Goal: Task Accomplishment & Management: Use online tool/utility

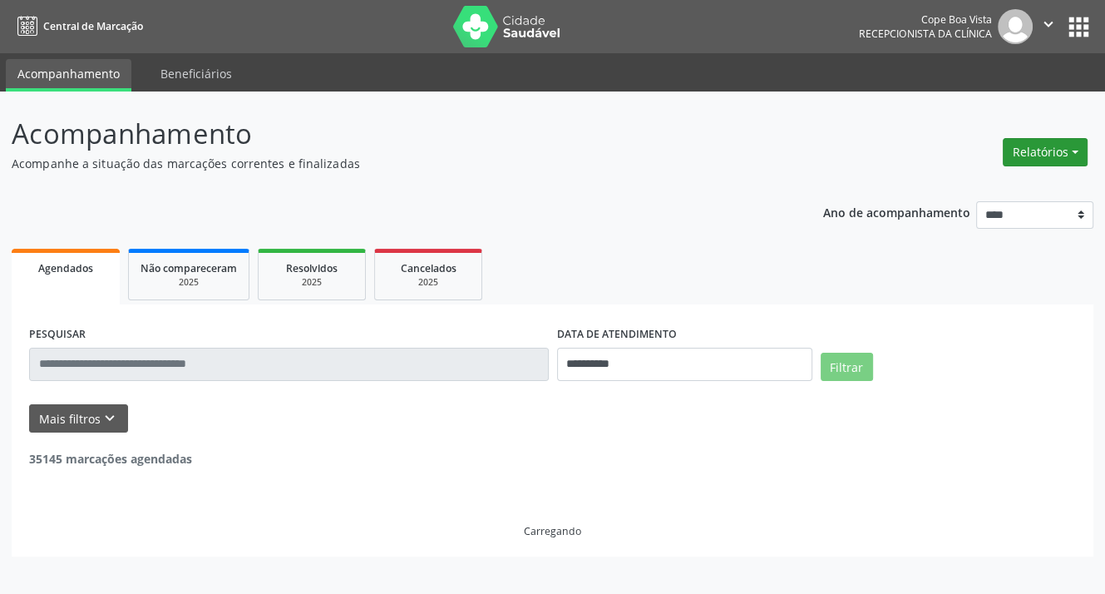
click at [1030, 146] on button "Relatórios" at bounding box center [1045, 152] width 85 height 28
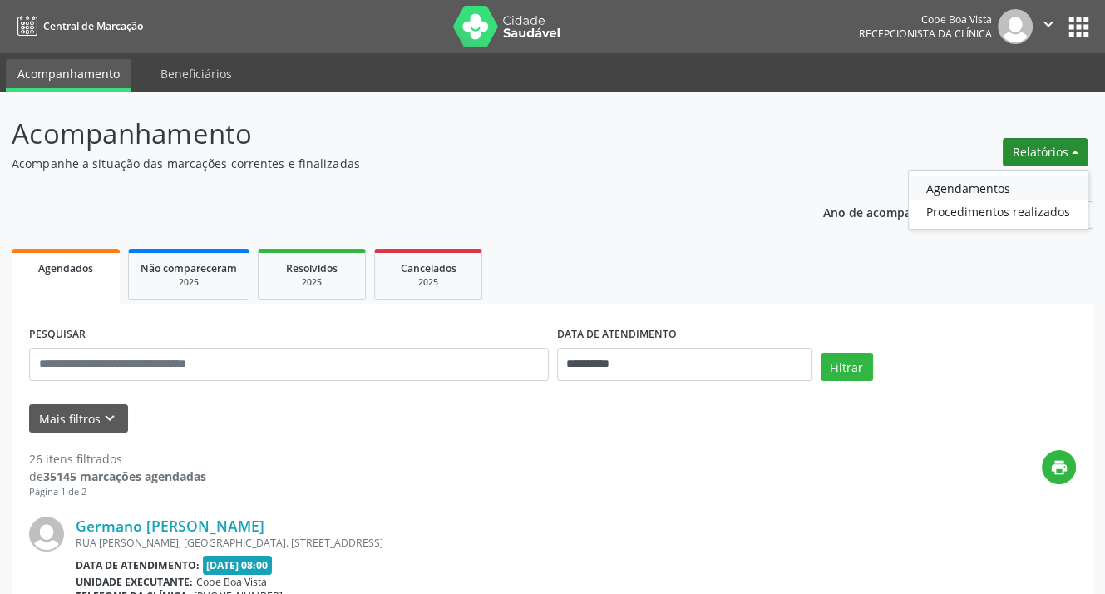
click at [945, 187] on link "Agendamentos" at bounding box center [998, 187] width 179 height 23
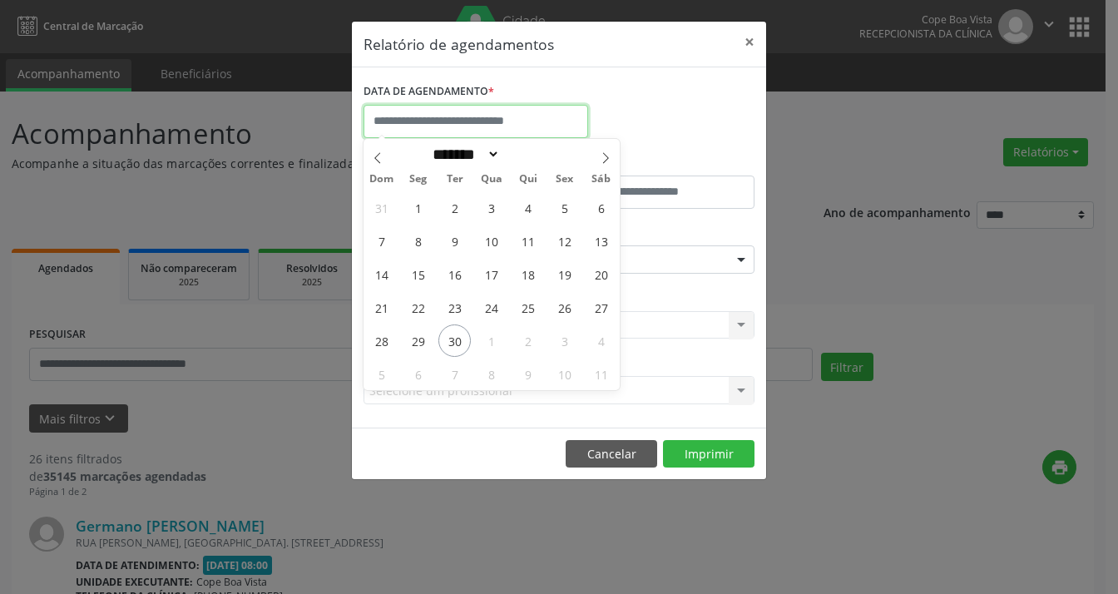
click at [521, 118] on input "text" at bounding box center [475, 121] width 225 height 33
click at [486, 336] on span "1" at bounding box center [491, 340] width 32 height 32
type input "**********"
click at [486, 336] on span "1" at bounding box center [491, 340] width 32 height 32
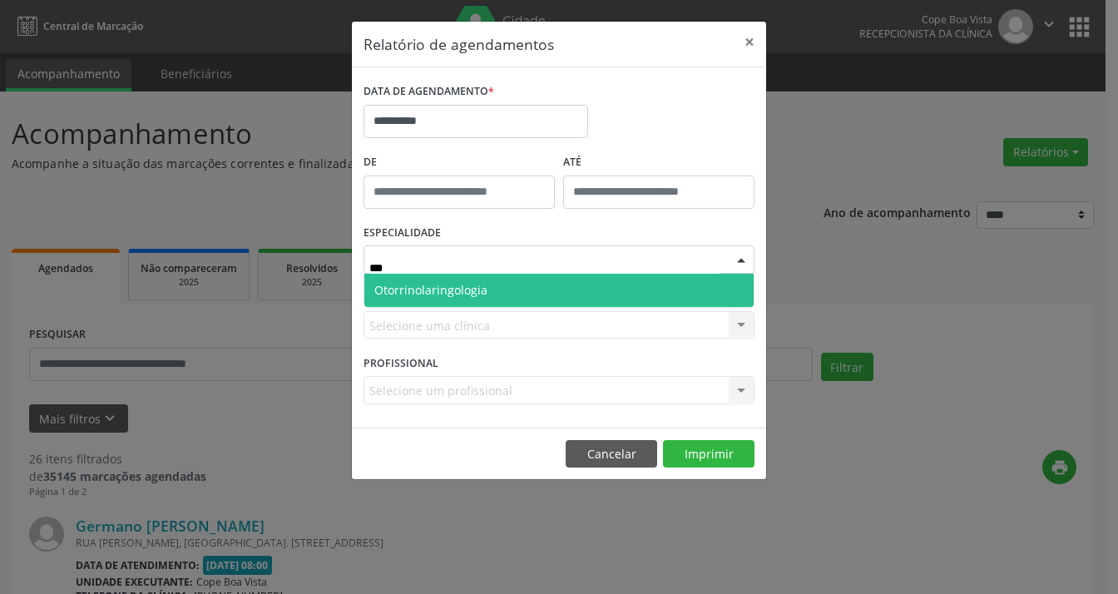
click at [457, 288] on span "Otorrinolaringologia" at bounding box center [430, 290] width 113 height 16
type input "***"
drag, startPoint x: 457, startPoint y: 289, endPoint x: 522, endPoint y: 279, distance: 65.5
click at [461, 287] on span "Otorrinolaringologia" at bounding box center [430, 290] width 113 height 16
click at [551, 280] on span "Otorrinolaringologia" at bounding box center [558, 290] width 389 height 33
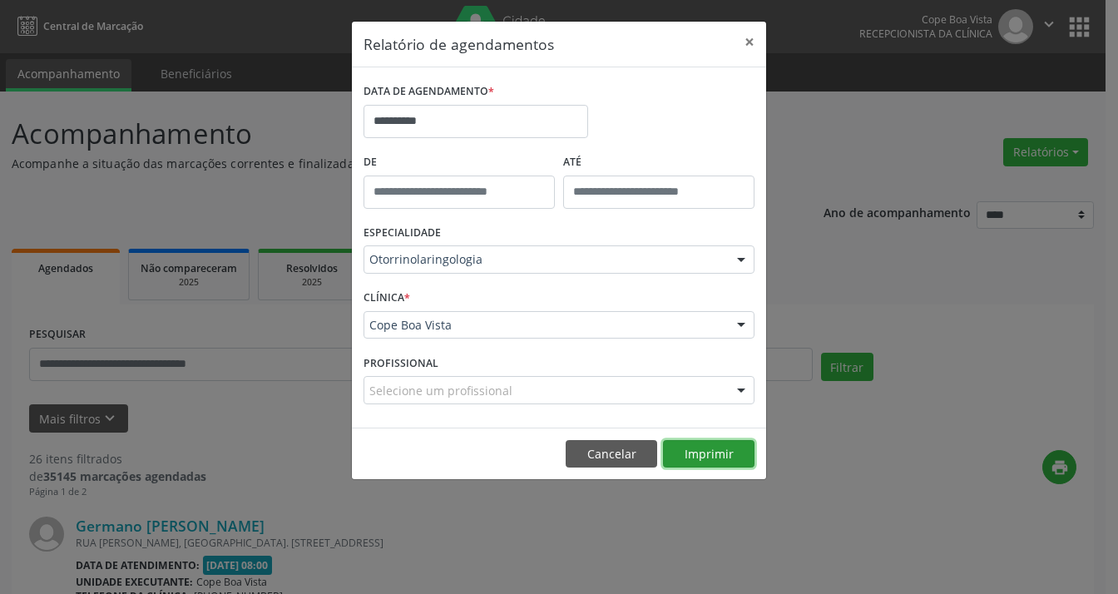
click at [681, 441] on button "Imprimir" at bounding box center [708, 454] width 91 height 28
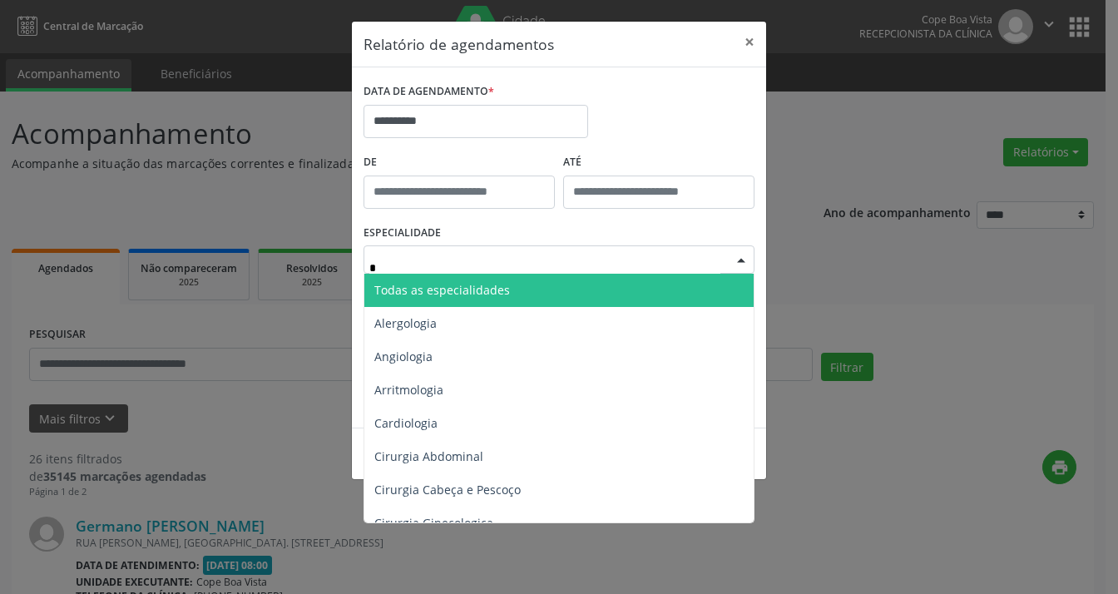
type input "**"
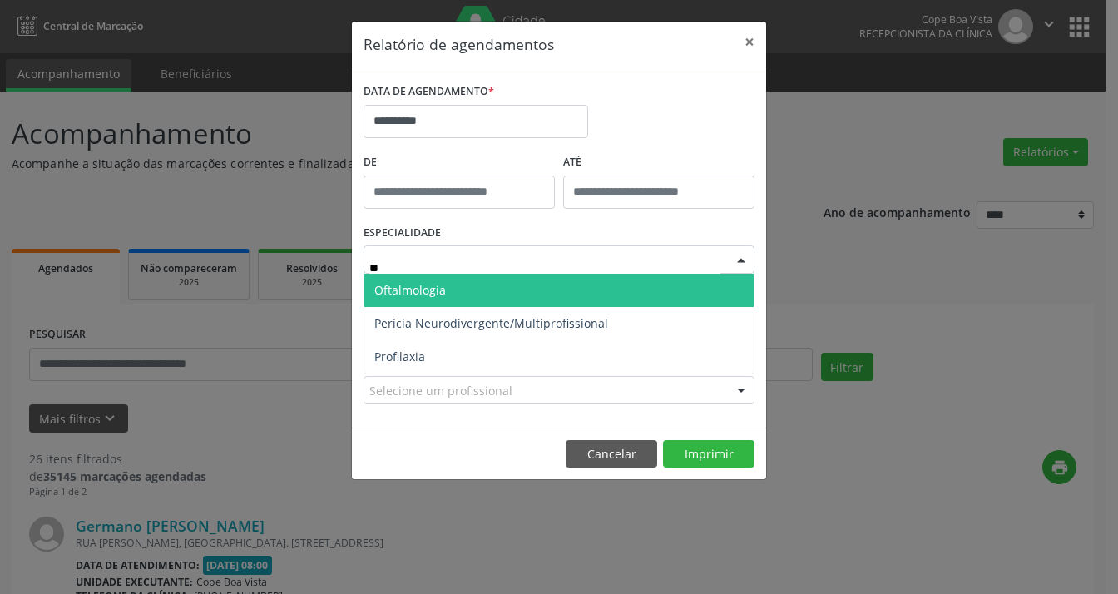
click at [428, 294] on span "Oftalmologia" at bounding box center [410, 290] width 72 height 16
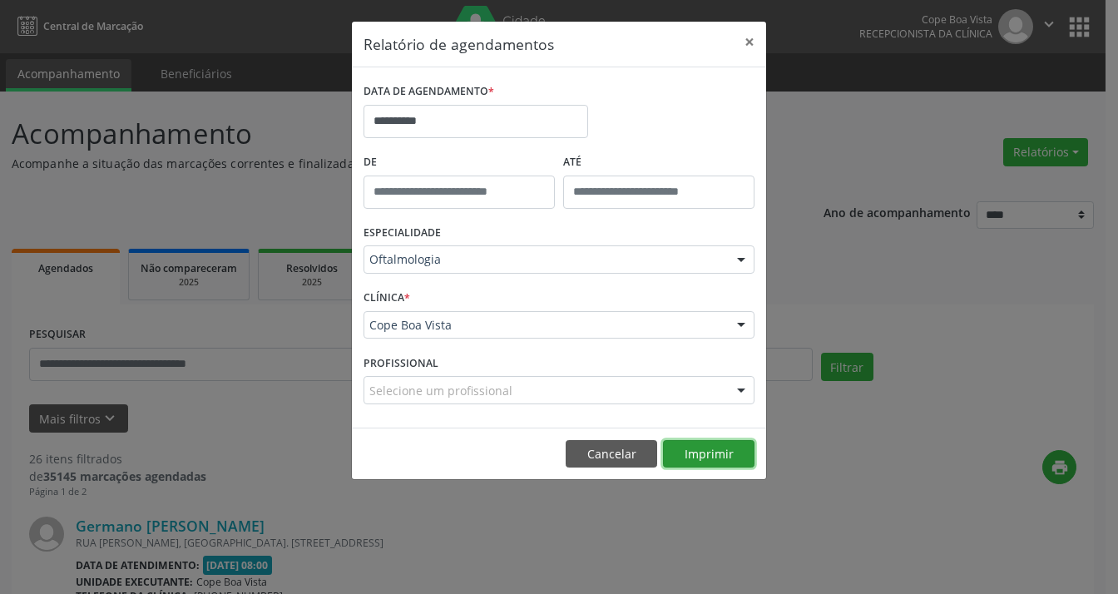
click at [682, 450] on button "Imprimir" at bounding box center [708, 454] width 91 height 28
click at [749, 51] on button "×" at bounding box center [749, 42] width 33 height 41
